Goal: Communication & Community: Answer question/provide support

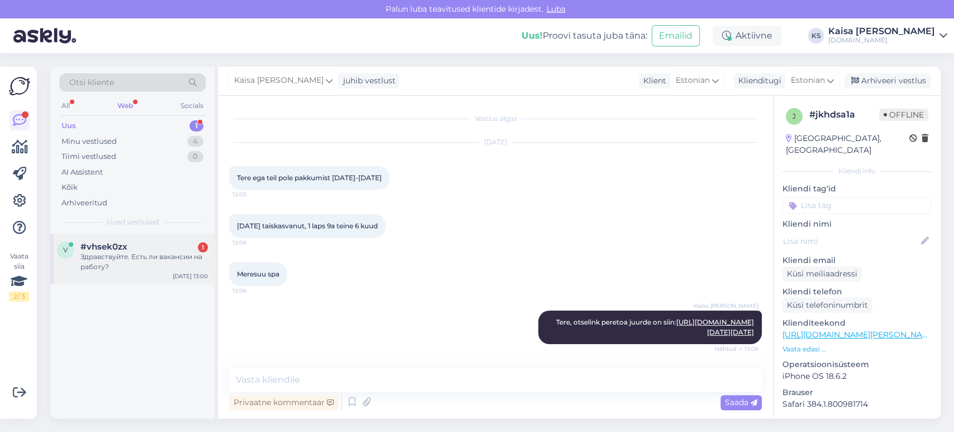
drag, startPoint x: 0, startPoint y: 0, endPoint x: 141, endPoint y: 268, distance: 303.3
click at [141, 268] on div "Здравствуйте. Есть ли вакансии на работу?" at bounding box center [143, 262] width 127 height 20
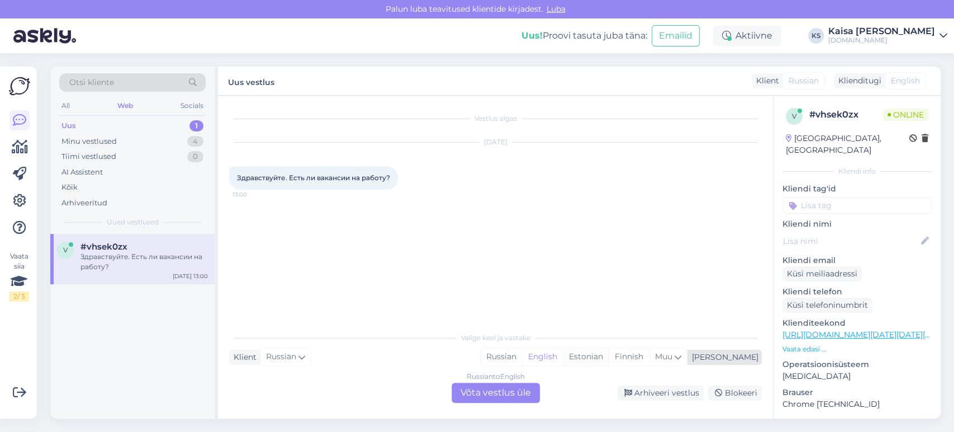
click at [609, 357] on div "Estonian" at bounding box center [586, 356] width 46 height 17
click at [516, 396] on div "Russian to Estonian Võta vestlus üle" at bounding box center [496, 392] width 88 height 20
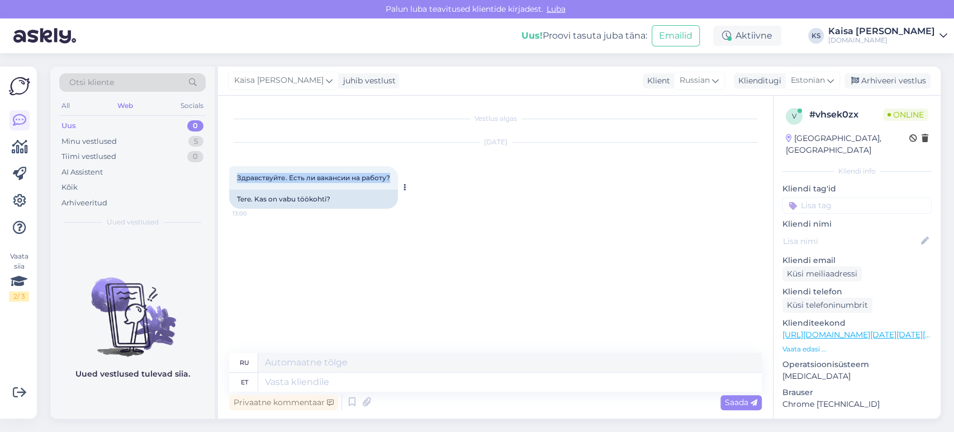
drag, startPoint x: 392, startPoint y: 177, endPoint x: 229, endPoint y: 188, distance: 163.6
click at [229, 188] on div "Здравствуйте. Есть ли вакансии на работу? 13:00" at bounding box center [313, 177] width 169 height 23
copy span "Здравствуйте. Есть ли вакансии на работу?"
click at [408, 383] on textarea at bounding box center [510, 381] width 504 height 19
type textarea "Tere,"
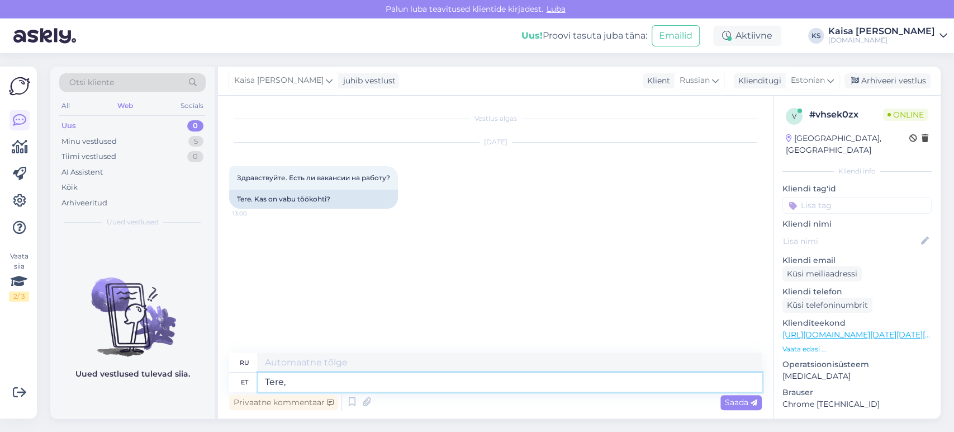
type textarea "Привет,"
type textarea "Tere, kui o"
type textarea "Привет, если"
type textarea "Tere, kui olete h"
type textarea "Привет, как дела?"
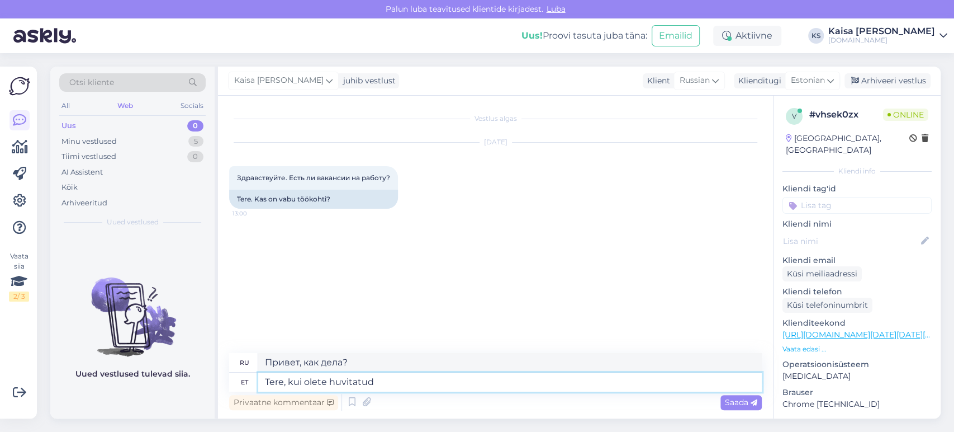
type textarea "Tere, kui olete huvitatud t"
type textarea "Привет, если тебе интересно"
type textarea "Tere, kui olete huvitatud [PERSON_NAME] ka"
type textarea "Здравствуйте, если вы заинтересованы в работе"
type textarea "Tere, kui olete huvitatud [PERSON_NAME] kandideerimiseks, s"
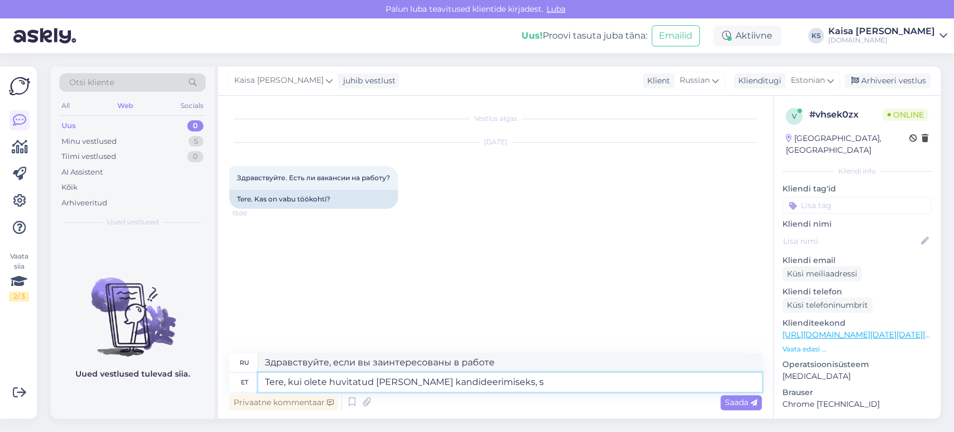
type textarea "Здравствуйте, если вы заинтересованы в подаче заявки на работу,"
type textarea "Tere, kui olete huvitatud [PERSON_NAME] kandideerimiseks, saate om"
type textarea "Здравствуйте, если вы заинтересованы в подаче заявки на работу, вы можете"
type textarea "Tere, kui olete huvitatud [PERSON_NAME] kandideerimiseks, saate oma"
type textarea "Здравствуйте, если вы заинтересованы в подаче заявки на работу, вы можете получ…"
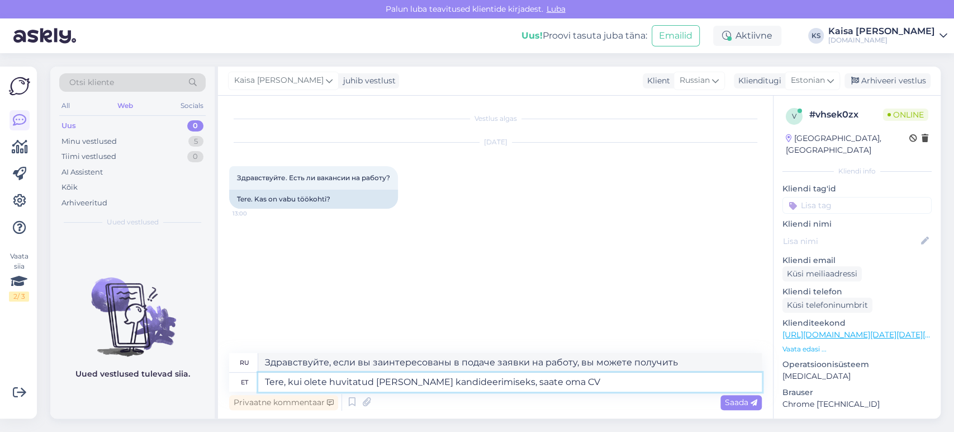
type textarea "Tere, kui olete huvitatud [PERSON_NAME] kandideerimiseks, saate oma CV"
type textarea "Здравствуйте, если вы заинтересованы в подаче заявки на эту работу, пожалуйста,…"
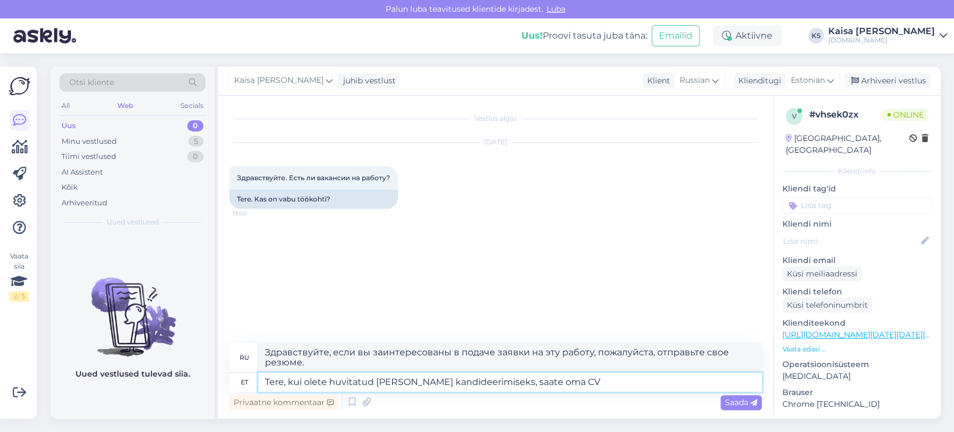
click at [476, 384] on textarea "Tere, kui olete huvitatud [PERSON_NAME] kandideerimiseks, saate oma CV" at bounding box center [510, 381] width 504 height 19
type textarea "Tere, kui olete huvitatud [PERSON_NAME] kandideerimises, saate oma CV"
type textarea "Здравствуйте, если вы заинтересованы в подаче заявки на эту работу, пожалуйста,…"
click at [563, 387] on textarea "Tere, kui olete huvitatud [PERSON_NAME] kandideerimisest, saate oma CV" at bounding box center [510, 381] width 504 height 19
type textarea "Tere, kui olete huvitatud [PERSON_NAME] kandideerimisest, saate oma CV saata"
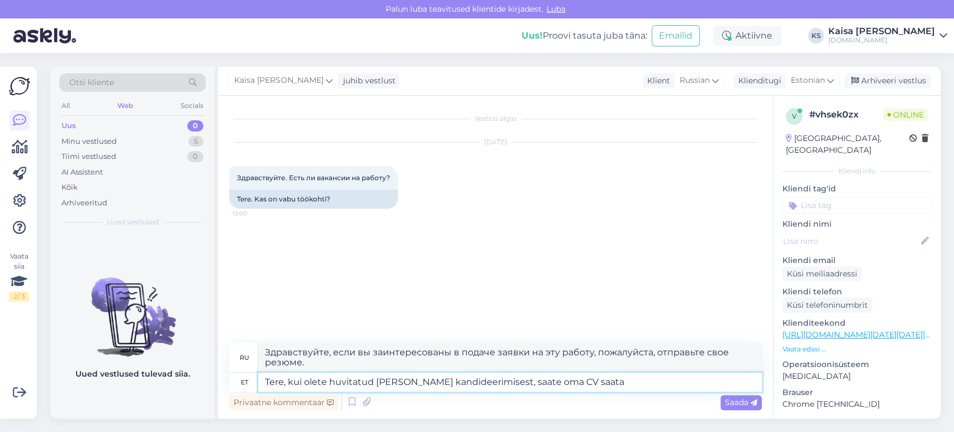
type textarea "Здравствуйте, если вы заинтересованы в подаче заявки на работу, вы можете отпра…"
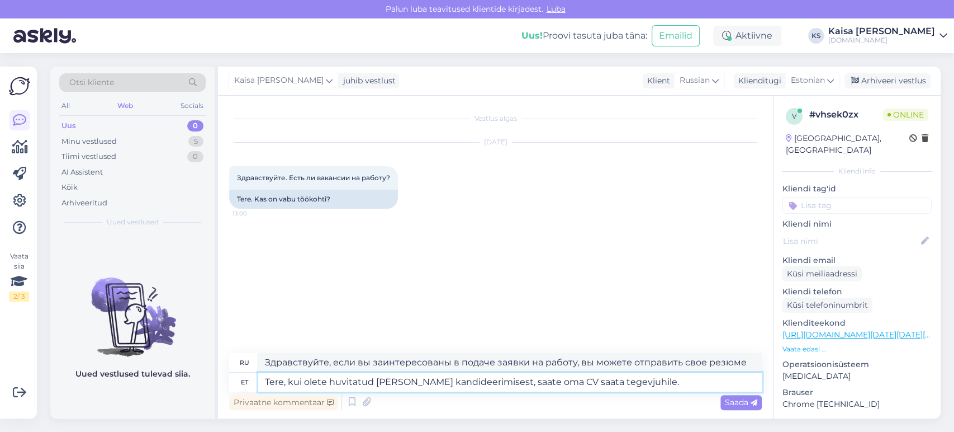
type textarea "Tere, kui olete huvitatud [PERSON_NAME] kandideerimisest, saate oma CV saata te…"
type textarea "Здравствуйте, если вы заинтересованы в подаче заявки на вакансию, вы можете отп…"
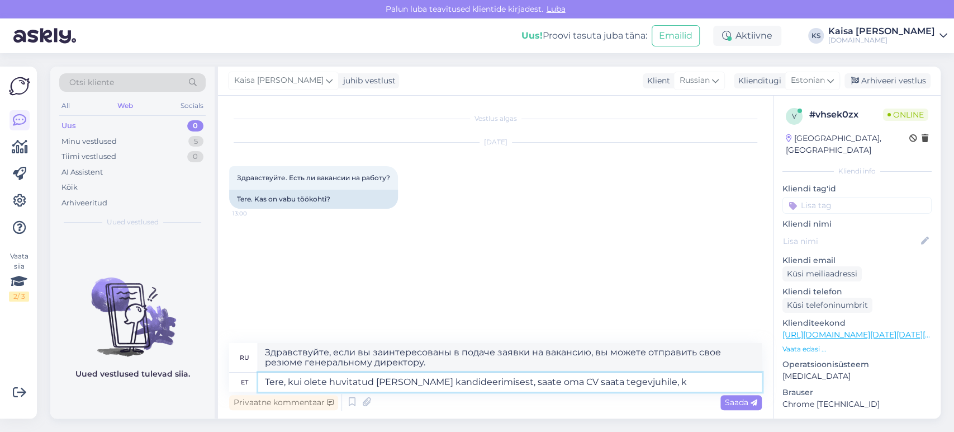
type textarea "Tere, kui olete huvitatud [PERSON_NAME] kandideerimisest, saate oma CV saata te…"
type textarea "Здравствуйте, если вы заинтересованы в подаче заявки на эту работу, вы можете о…"
type textarea "Tere, kui olete huvitatud [PERSON_NAME] kandideerimisest, saate oma CV saata te…"
type textarea "Здравствуйте, если вы заинтересованы в подаче заявки на работу, вы можете отпра…"
type textarea "Tere, kui olete huvitatud [PERSON_NAME] kandideerimisest, saate oma CV saata te…"
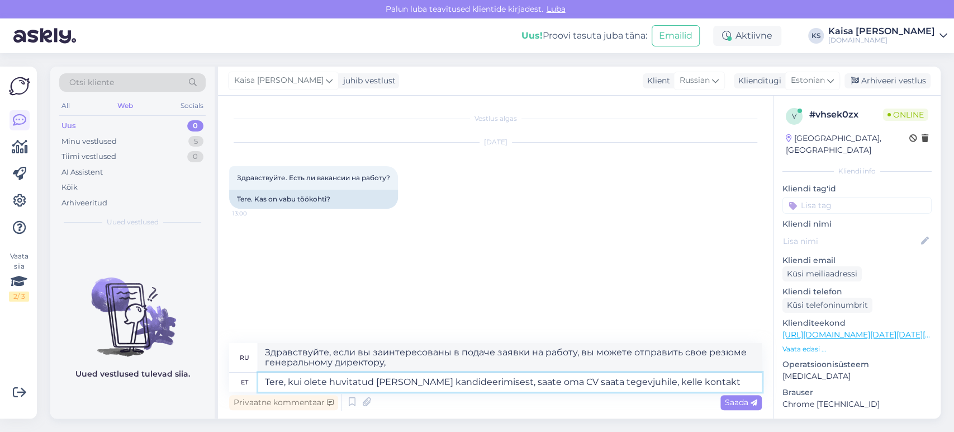
type textarea "Здравствуйте, если вы заинтересованы в подаче заявки на работу, вы можете отпра…"
type textarea "Tere, kui olete huvitatud [PERSON_NAME] kandideerimisest, saate oma CV saata te…"
type textarea "Здравствуйте, если вы заинтересованы в подаче заявки на работу, вы можете отпра…"
type textarea "Tere, kui olete huvitatud [PERSON_NAME] kandideerimisest, saate oma CV saata te…"
type textarea "Здравствуйте, если вы заинтересованы в подаче заявки на вакансию, вы можете отп…"
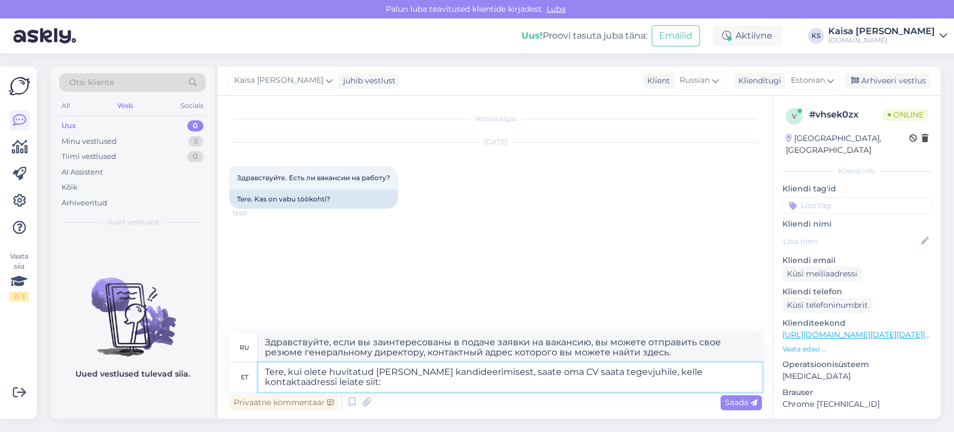
type textarea "Tere, kui olete huvitatud [PERSON_NAME] kandideerimisest, saate oma CV saata te…"
type textarea "Здравствуйте, если вы заинтересованы в подаче заявки на вакансию, вы можете отп…"
paste textarea "[URL][DOMAIN_NAME]"
type textarea "[PERSON_NAME], kui olete huvitatud [PERSON_NAME] kandideerimisest, saate oma CV…"
type textarea "Здравствуйте, если вы заинтересованы в подаче заявки на вакансию, вы можете отп…"
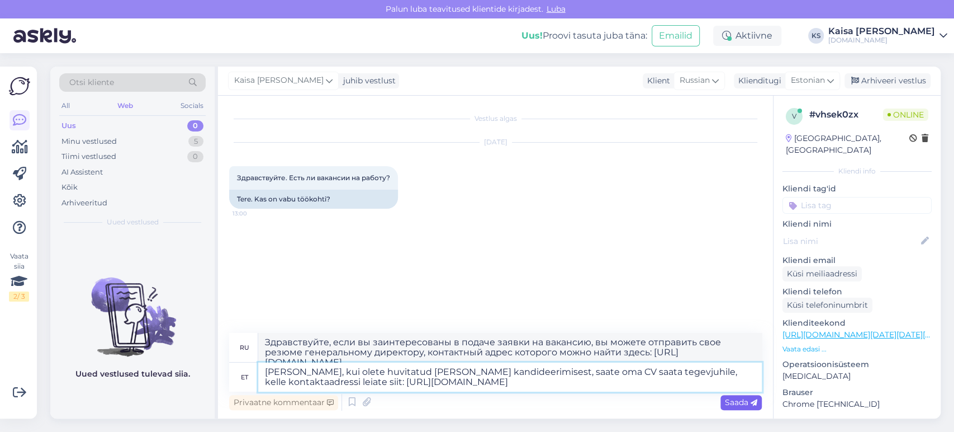
type textarea "[PERSON_NAME], kui olete huvitatud [PERSON_NAME] kandideerimisest, saate oma CV…"
click at [743, 401] on span "Saada" at bounding box center [741, 402] width 32 height 10
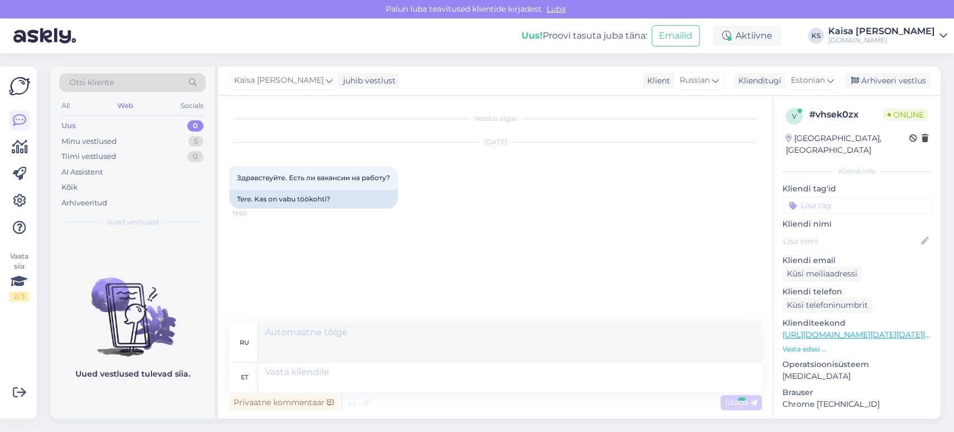
scroll to position [26, 0]
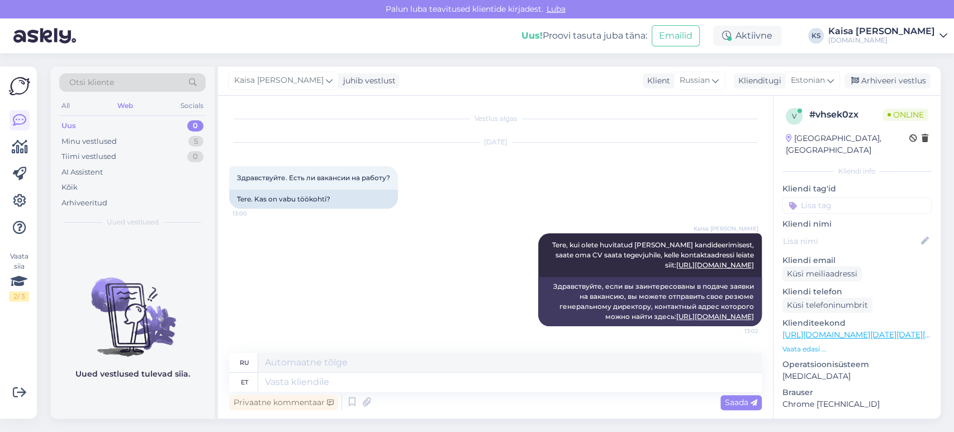
click at [585, 155] on div "[DATE] Здравствуйте. Есть ли вакансии на работу? 13:00 Tere. Kas on vabu töökoh…" at bounding box center [495, 175] width 533 height 91
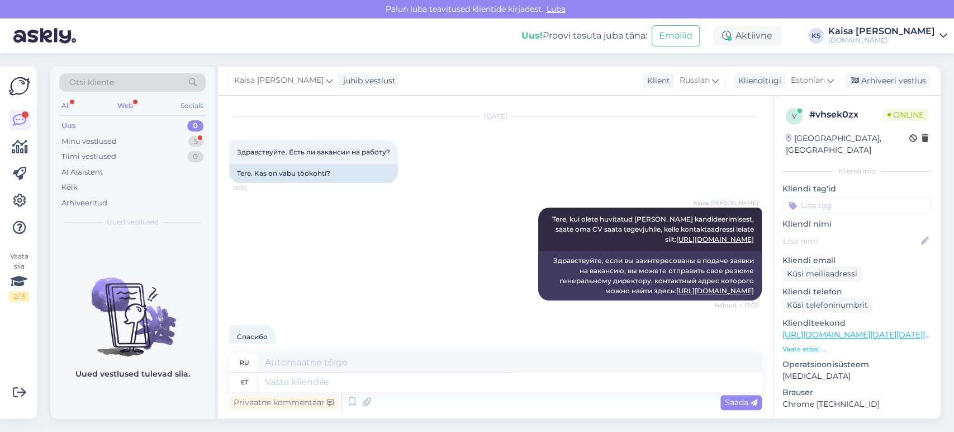
scroll to position [93, 0]
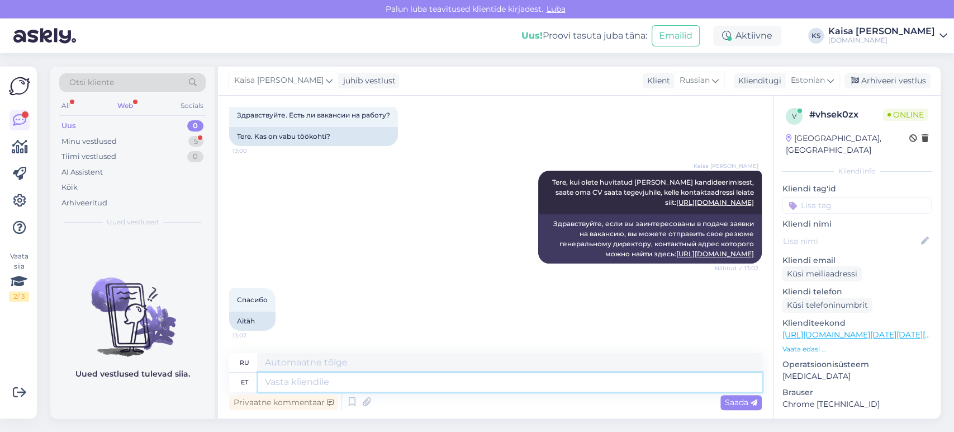
click at [456, 384] on textarea at bounding box center [510, 381] width 504 height 19
type textarea "Palun."
type textarea "Пожалуйста."
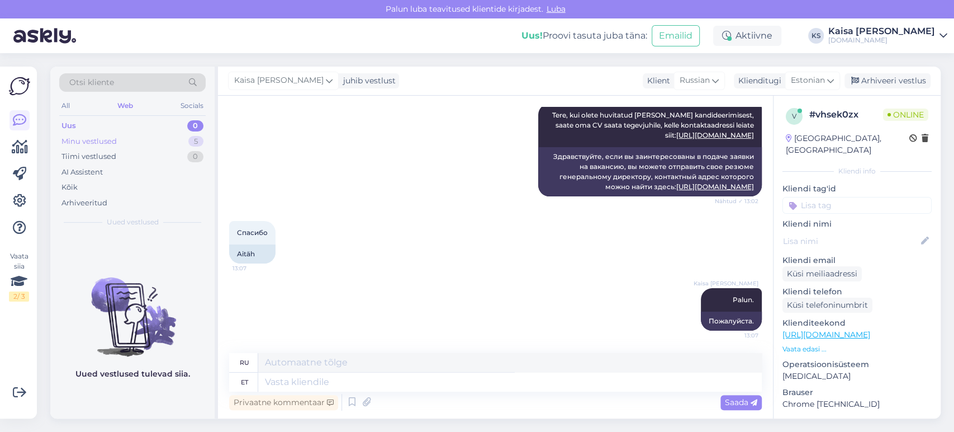
click at [186, 140] on div "Minu vestlused 5" at bounding box center [132, 142] width 146 height 16
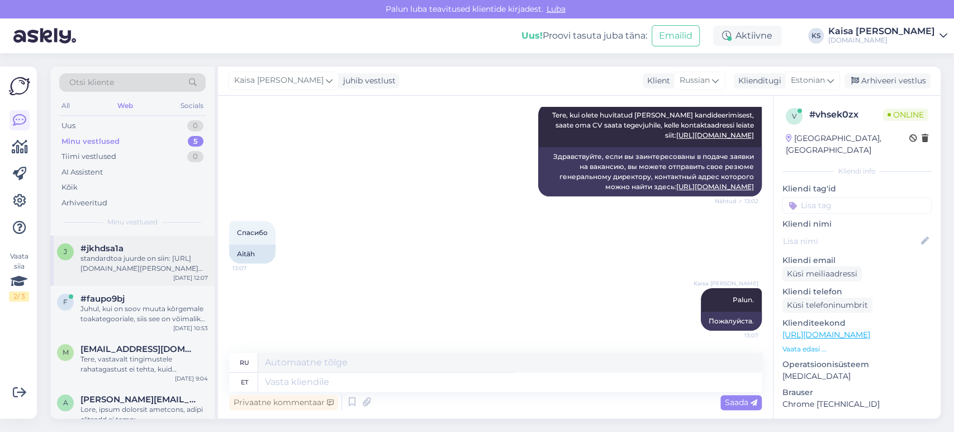
scroll to position [56, 0]
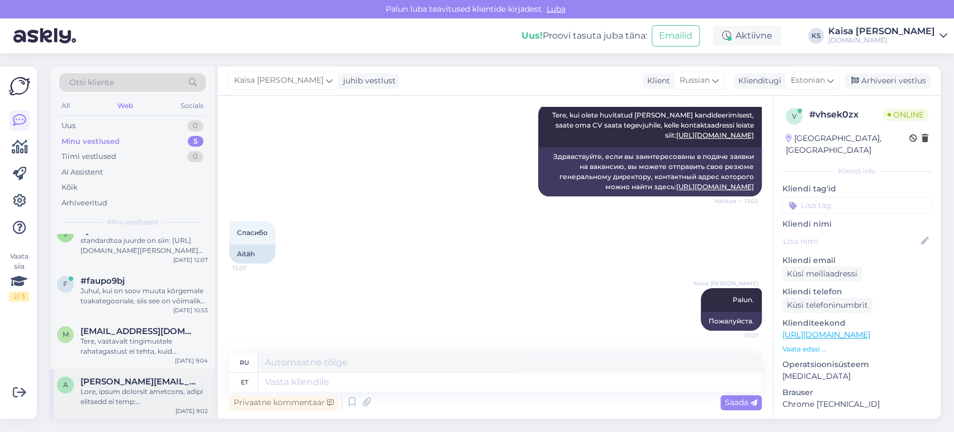
click at [139, 376] on span "[PERSON_NAME][EMAIL_ADDRESS][PERSON_NAME][DOMAIN_NAME]" at bounding box center [138, 381] width 116 height 10
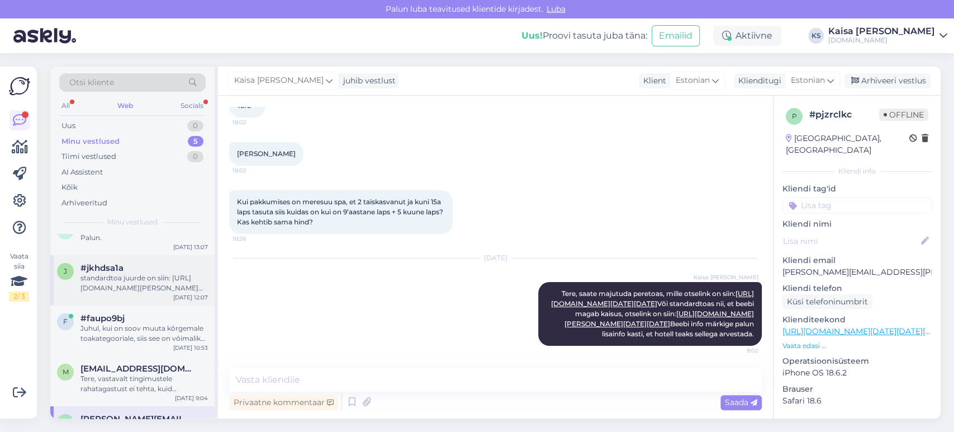
scroll to position [0, 0]
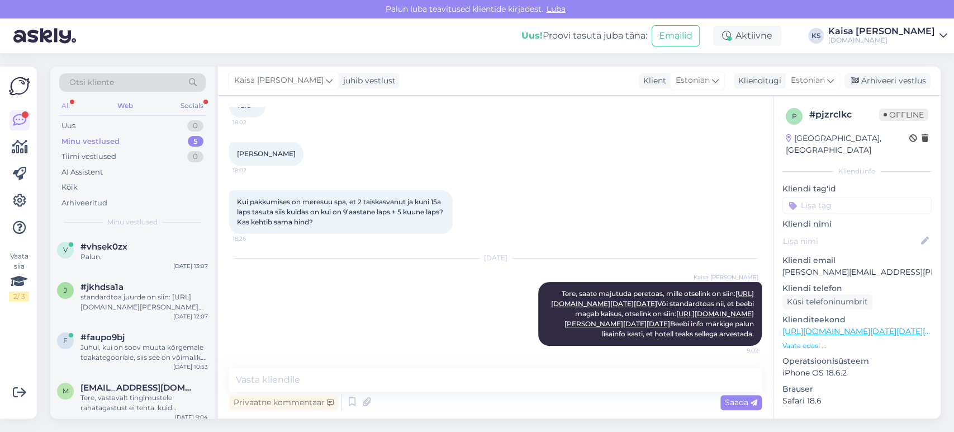
click at [65, 104] on div "All" at bounding box center [65, 105] width 13 height 15
click at [125, 121] on div "Uus 1" at bounding box center [132, 126] width 146 height 16
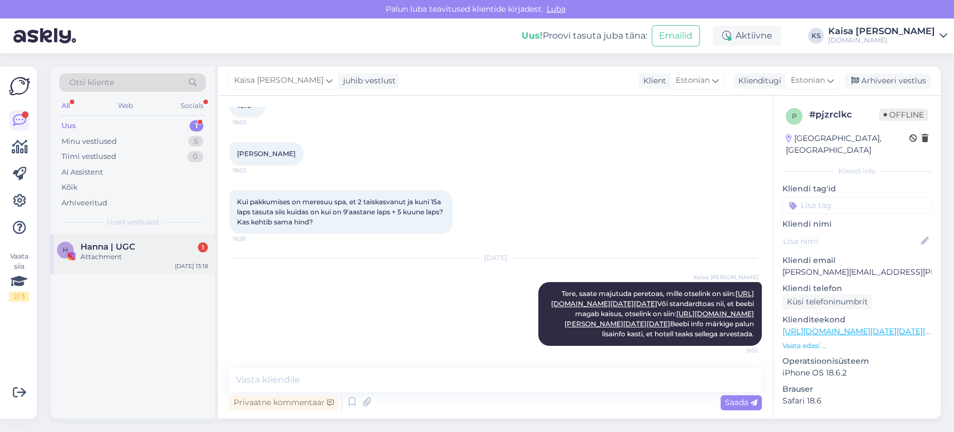
click at [131, 250] on span "Hanna | UGC" at bounding box center [107, 246] width 55 height 10
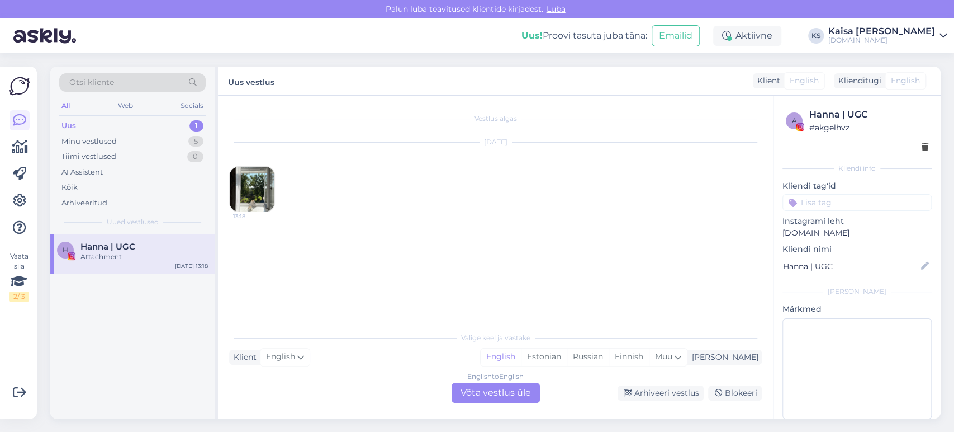
click at [259, 191] on img at bounding box center [252, 189] width 45 height 45
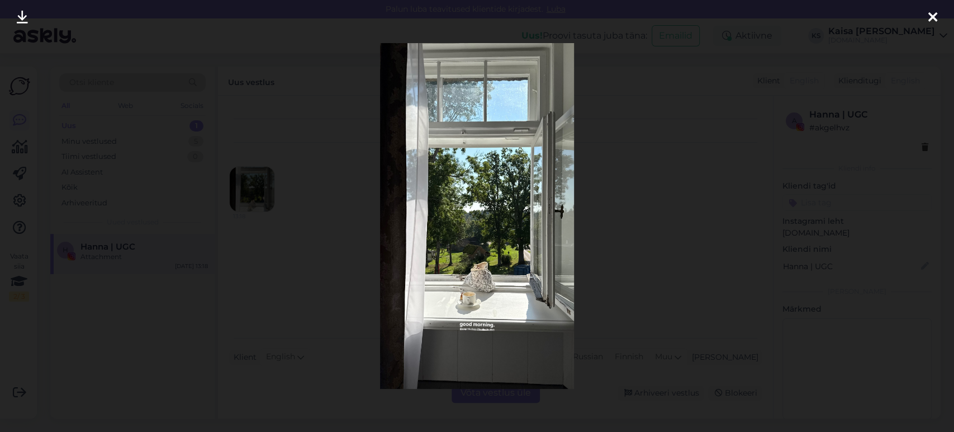
click at [930, 16] on icon at bounding box center [932, 18] width 9 height 15
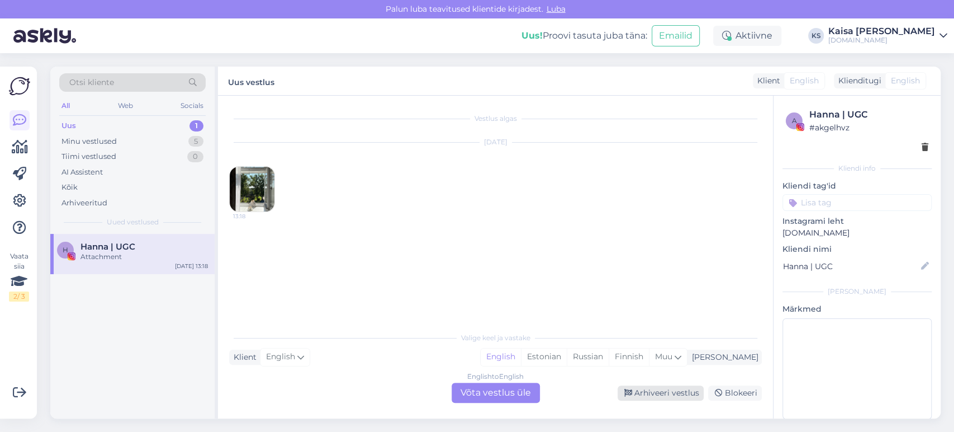
click at [657, 390] on div "Arhiveeri vestlus" at bounding box center [661, 392] width 86 height 15
